Goal: Check status: Check status

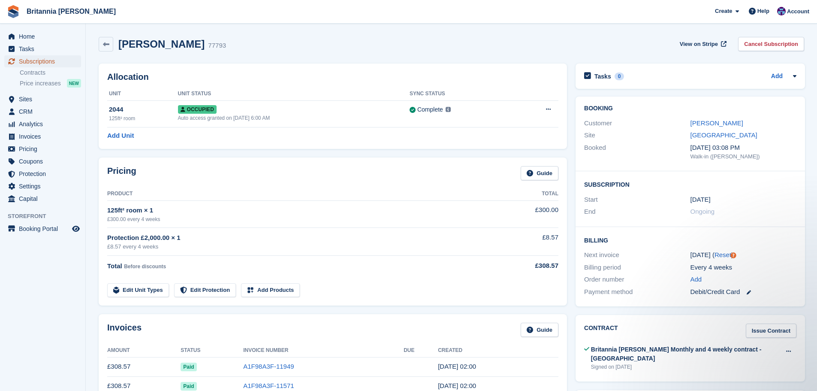
click at [49, 66] on span "Subscriptions" at bounding box center [44, 61] width 51 height 12
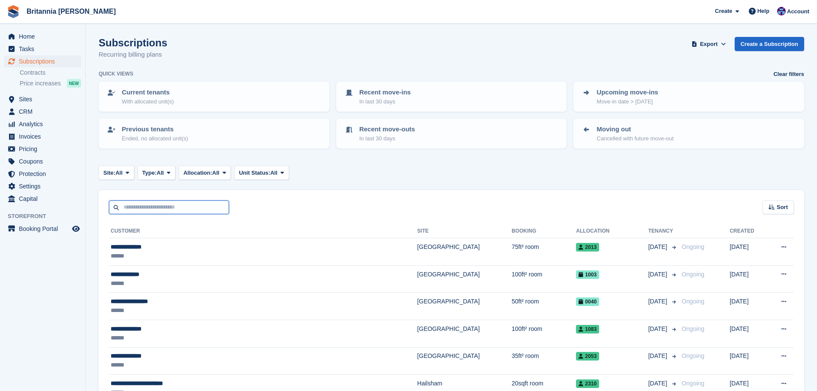
click at [154, 203] on input "text" at bounding box center [169, 207] width 120 height 14
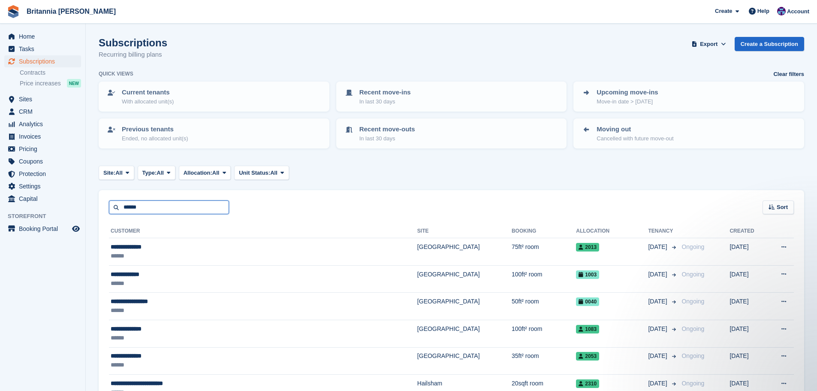
type input "******"
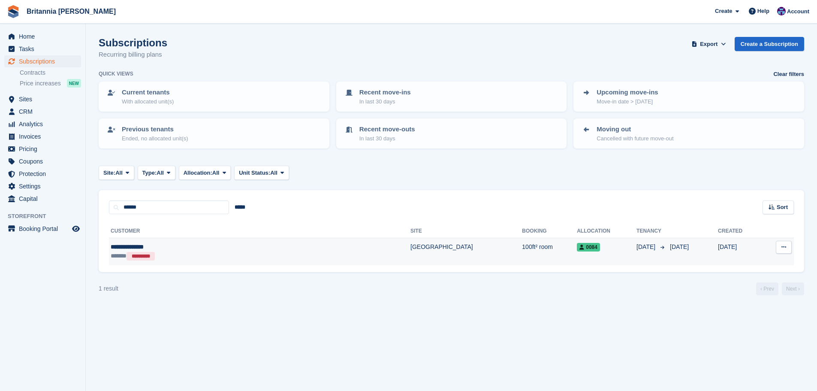
click at [410, 256] on td "[GEOGRAPHIC_DATA]" at bounding box center [466, 251] width 112 height 27
